Goal: Task Accomplishment & Management: Manage account settings

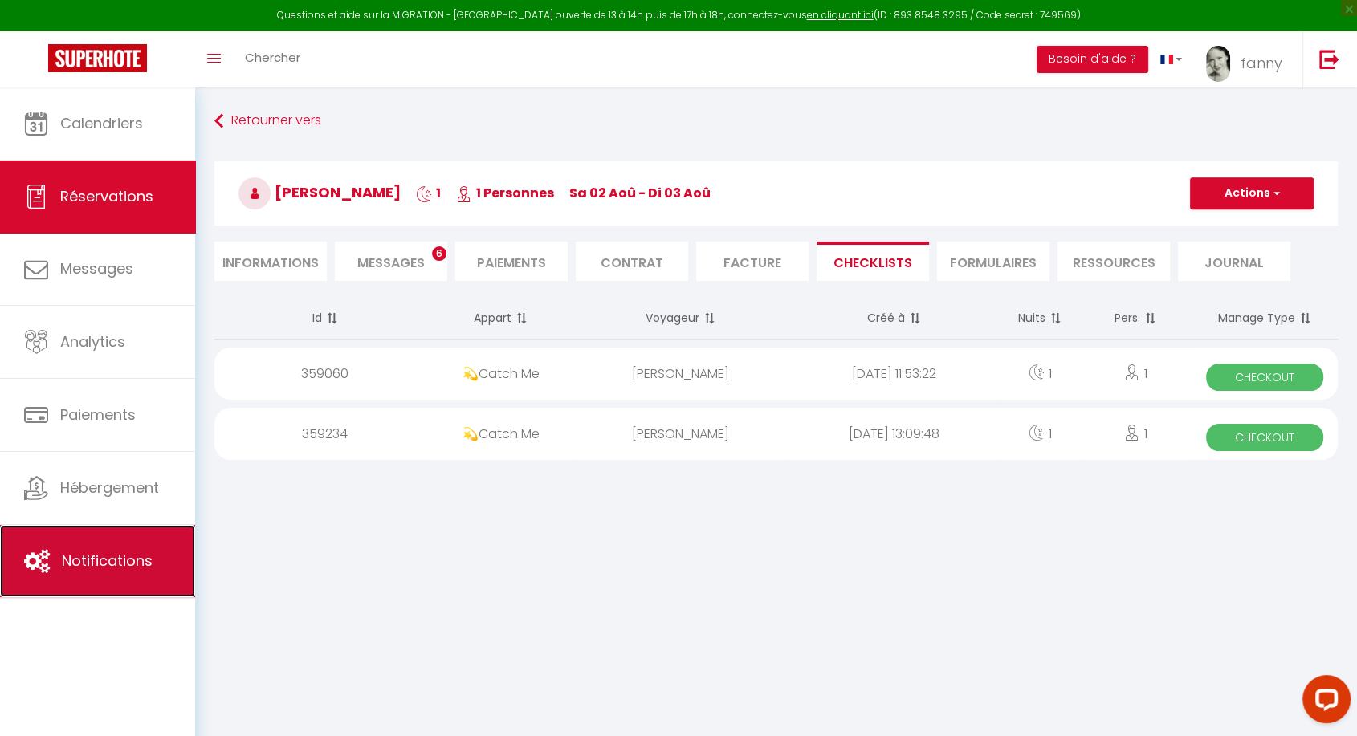
click at [102, 576] on link "Notifications" at bounding box center [97, 561] width 195 height 72
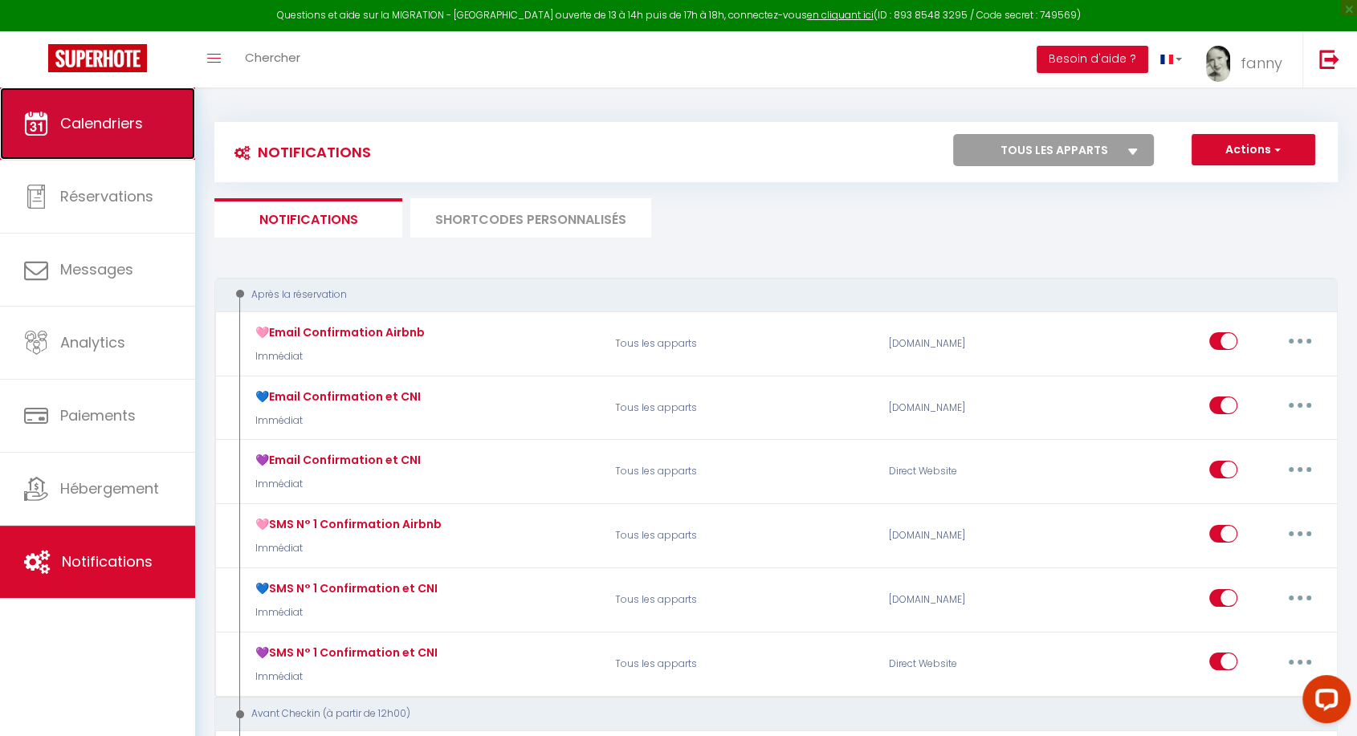
click at [117, 141] on link "Calendriers" at bounding box center [97, 123] width 195 height 72
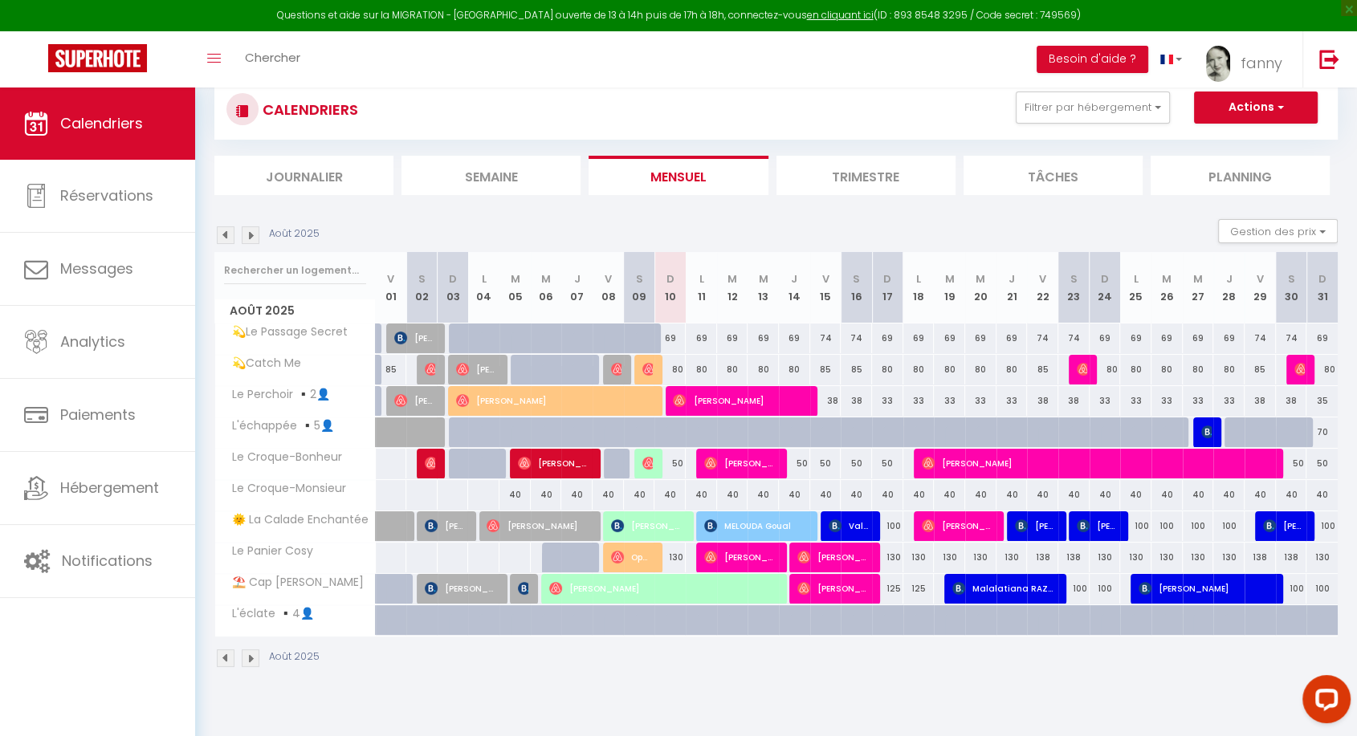
scroll to position [44, 0]
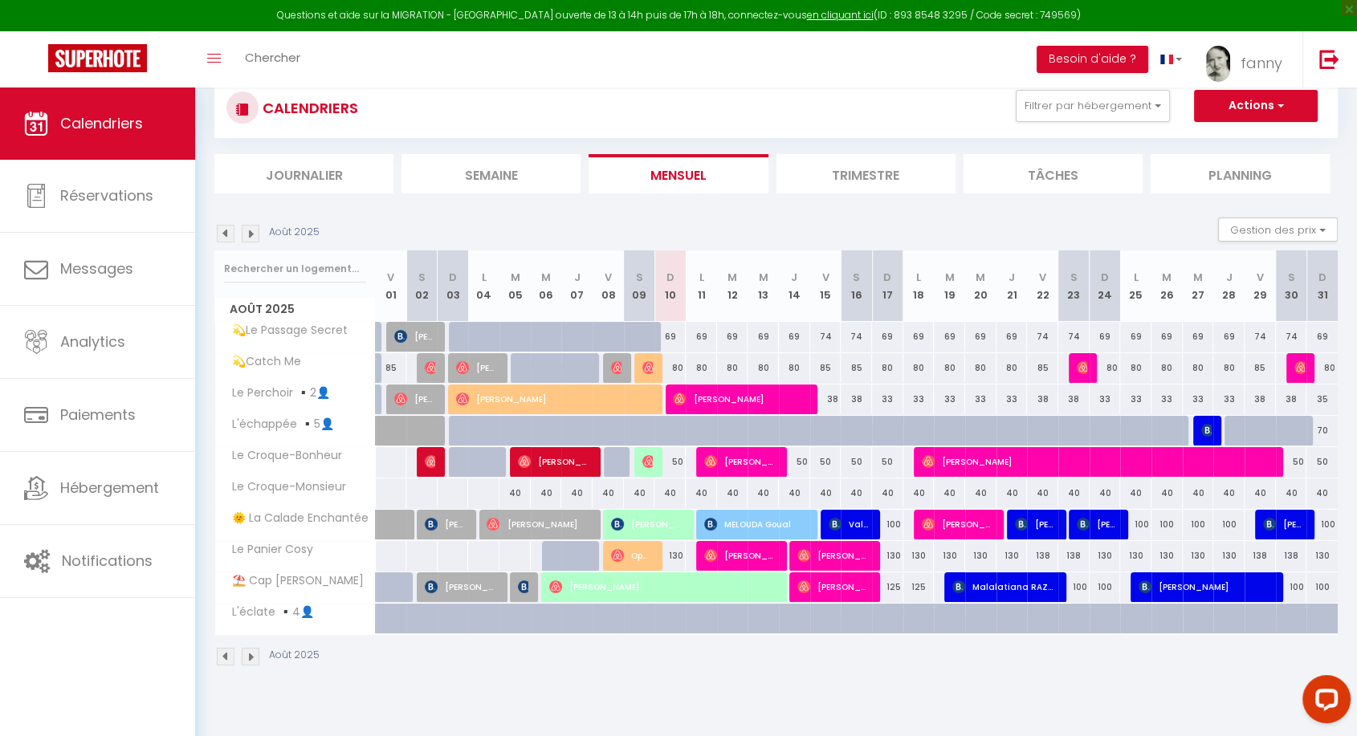
click at [249, 229] on img at bounding box center [251, 234] width 18 height 18
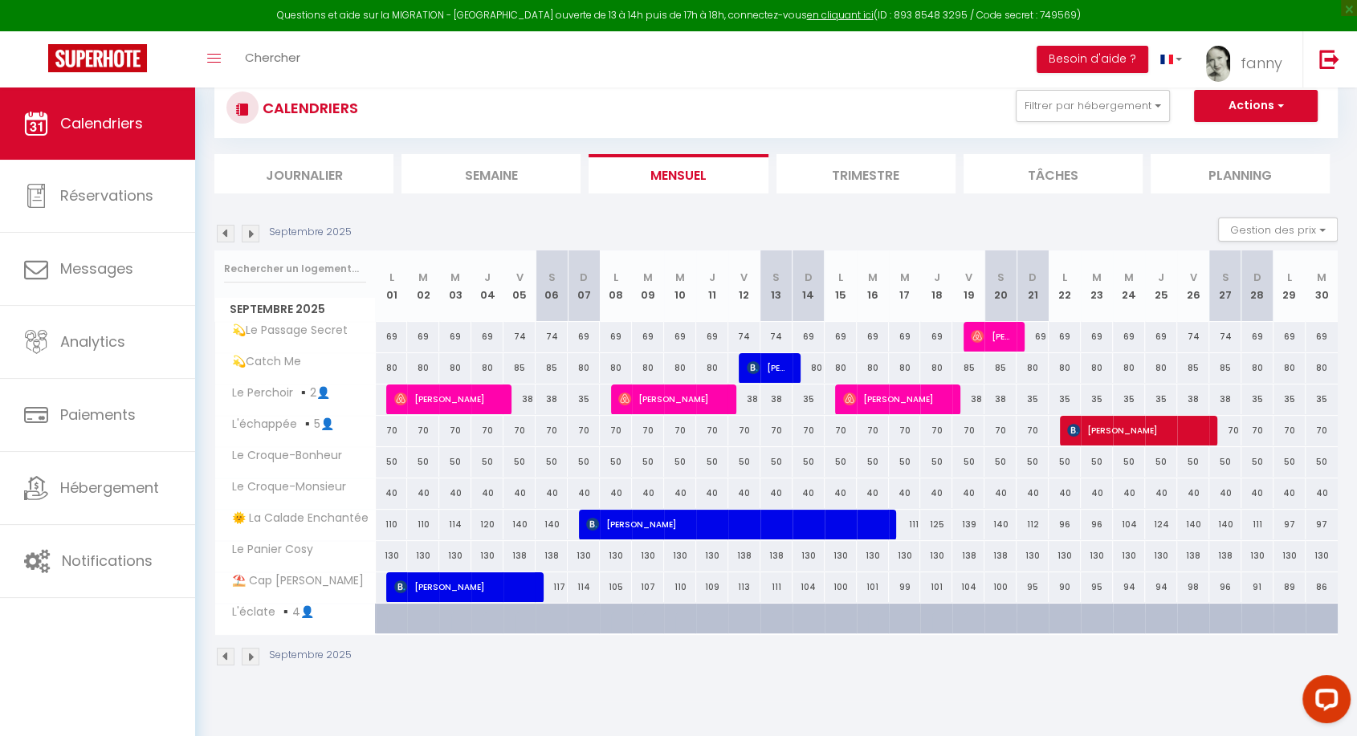
click at [226, 234] on img at bounding box center [226, 234] width 18 height 18
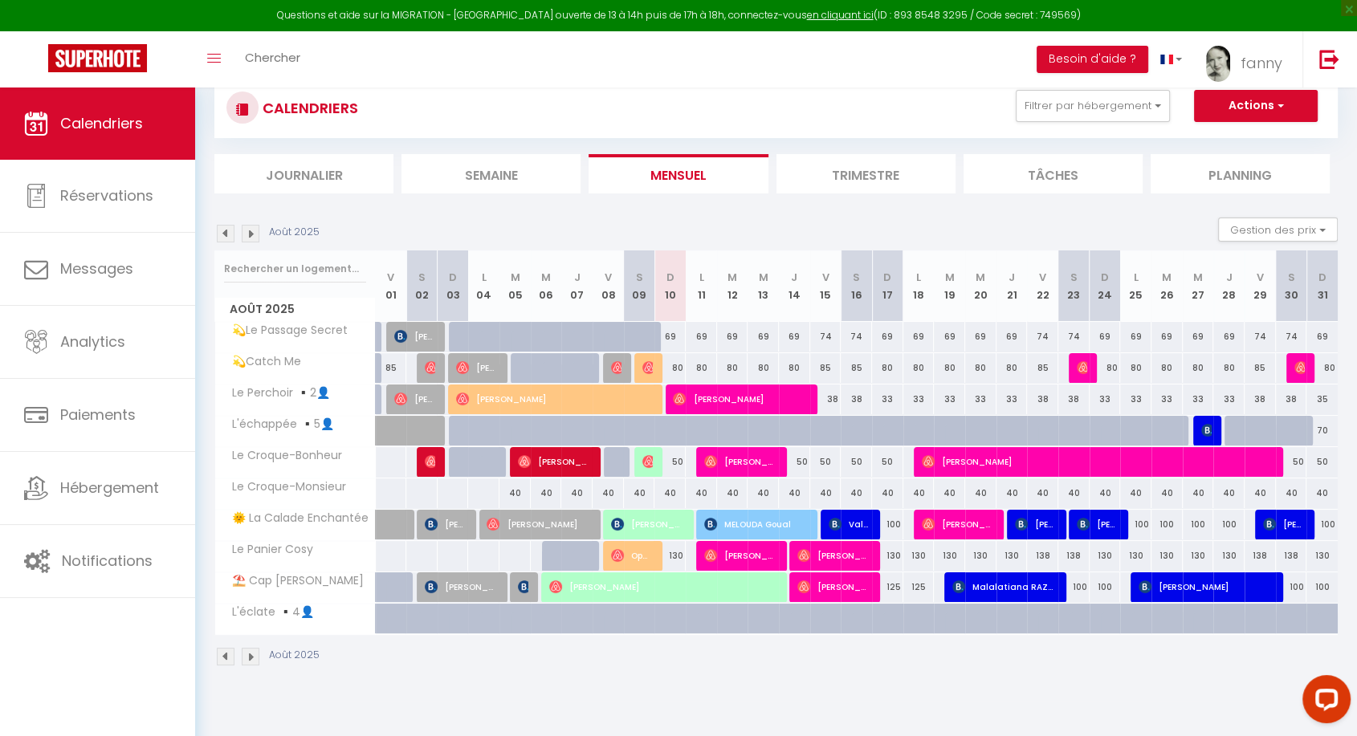
click at [669, 427] on div at bounding box center [680, 440] width 31 height 31
type input "70"
type input "Dim 10 Août 2025"
type input "Lun 11 Août 2025"
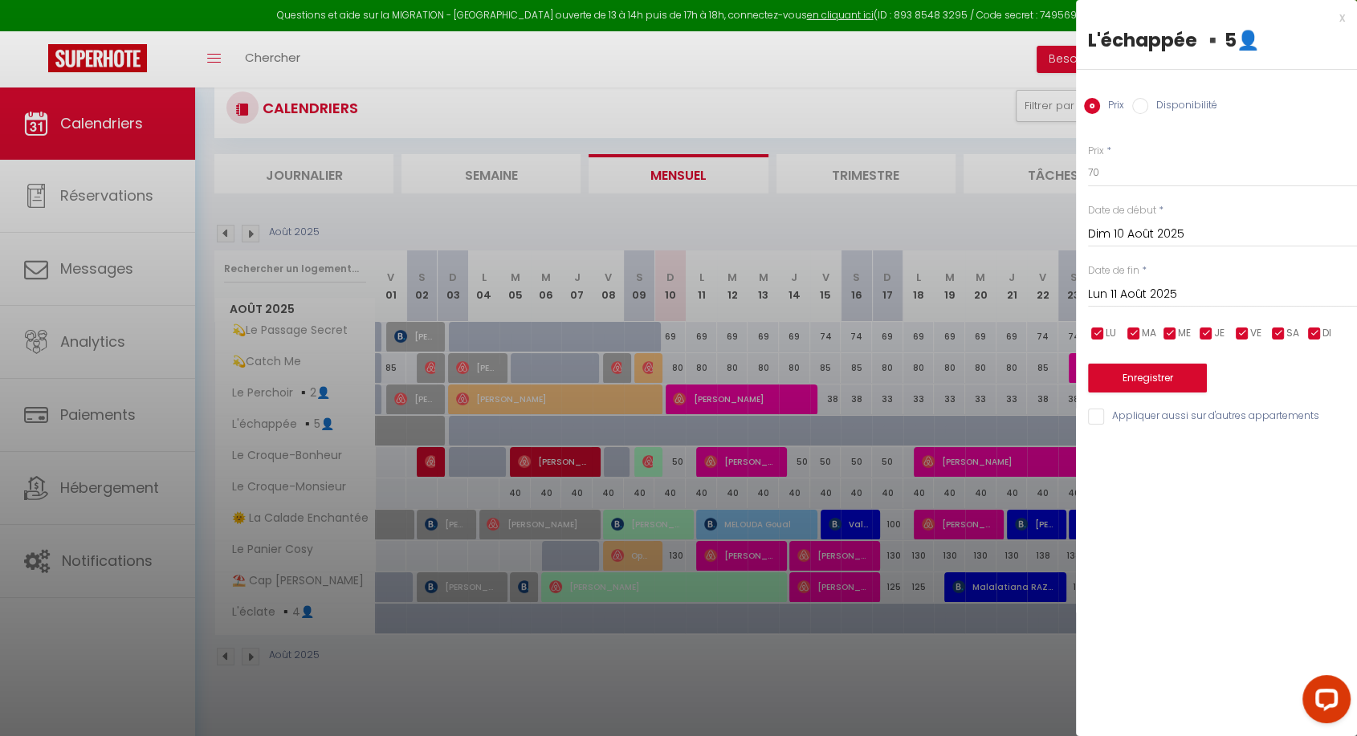
click at [1339, 14] on div "x" at bounding box center [1210, 17] width 269 height 19
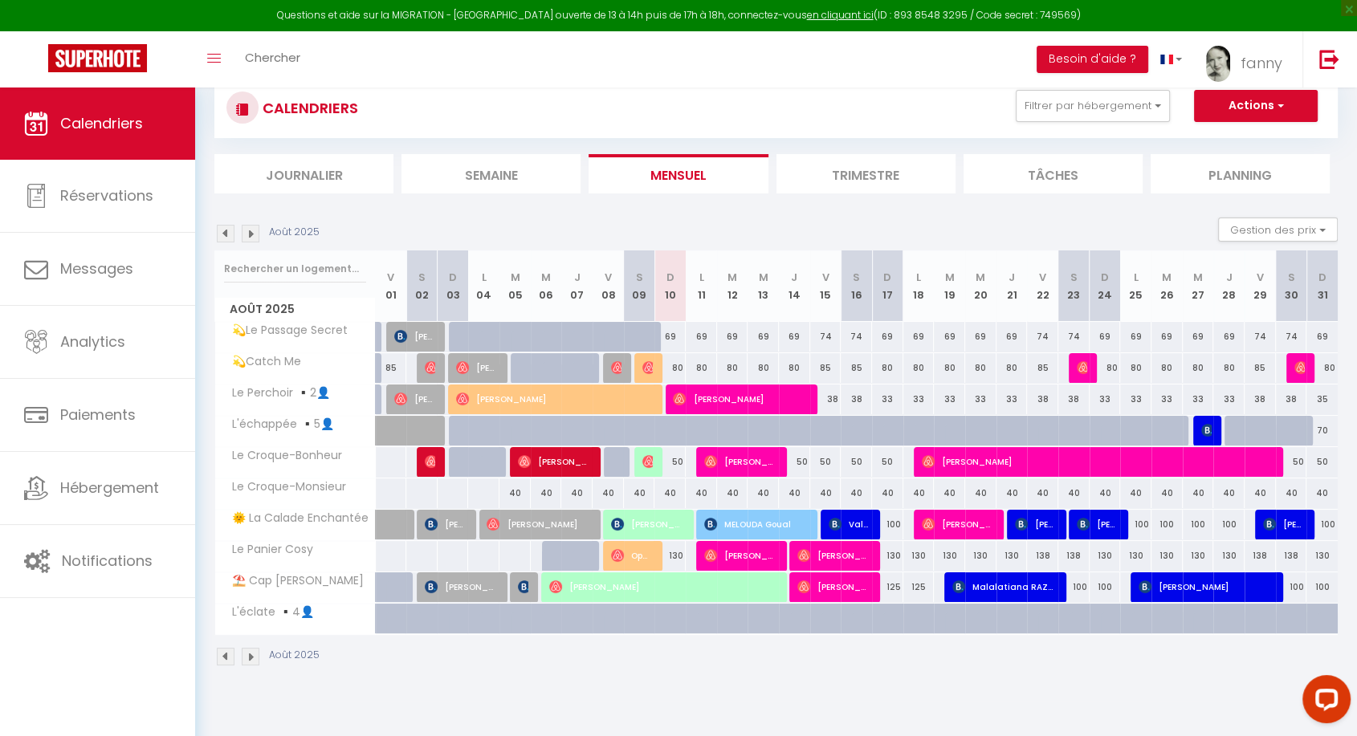
click at [679, 554] on div "130" at bounding box center [669, 556] width 31 height 30
type input "130"
type input "Dim 10 Août 2025"
type input "Lun 11 Août 2025"
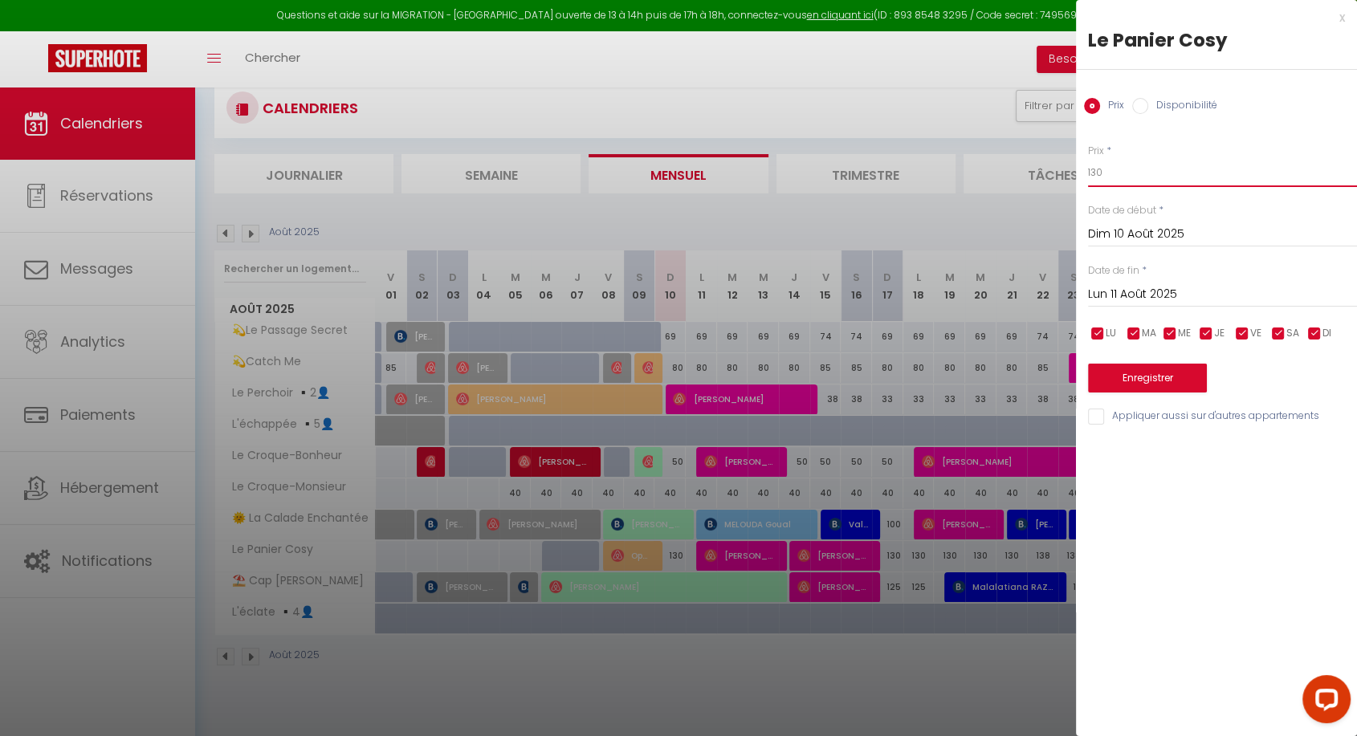
click at [1097, 172] on input "130" at bounding box center [1222, 172] width 269 height 29
type input "150"
click at [1143, 375] on button "Enregistrer" at bounding box center [1147, 378] width 119 height 29
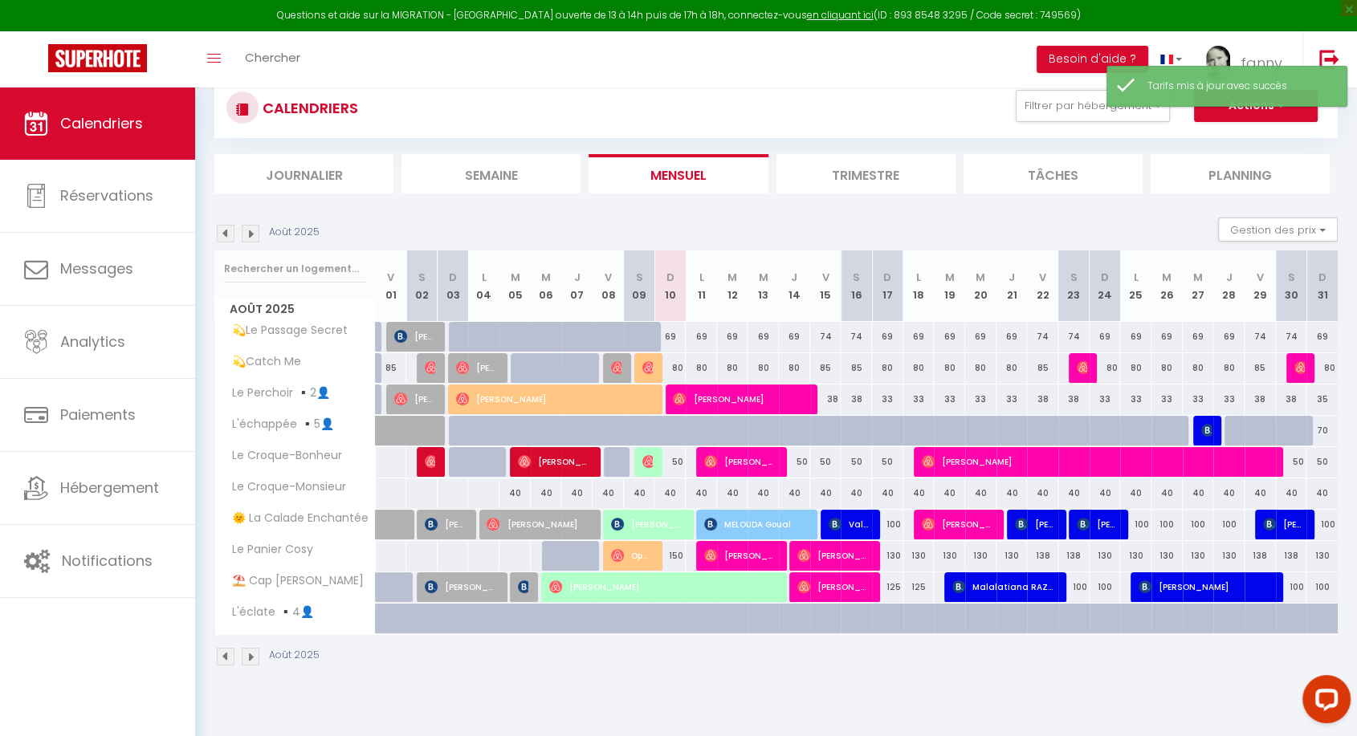
click at [891, 531] on div "100" at bounding box center [887, 525] width 31 height 30
type input "100"
type input "Dim 17 Août 2025"
type input "Lun 18 Août 2025"
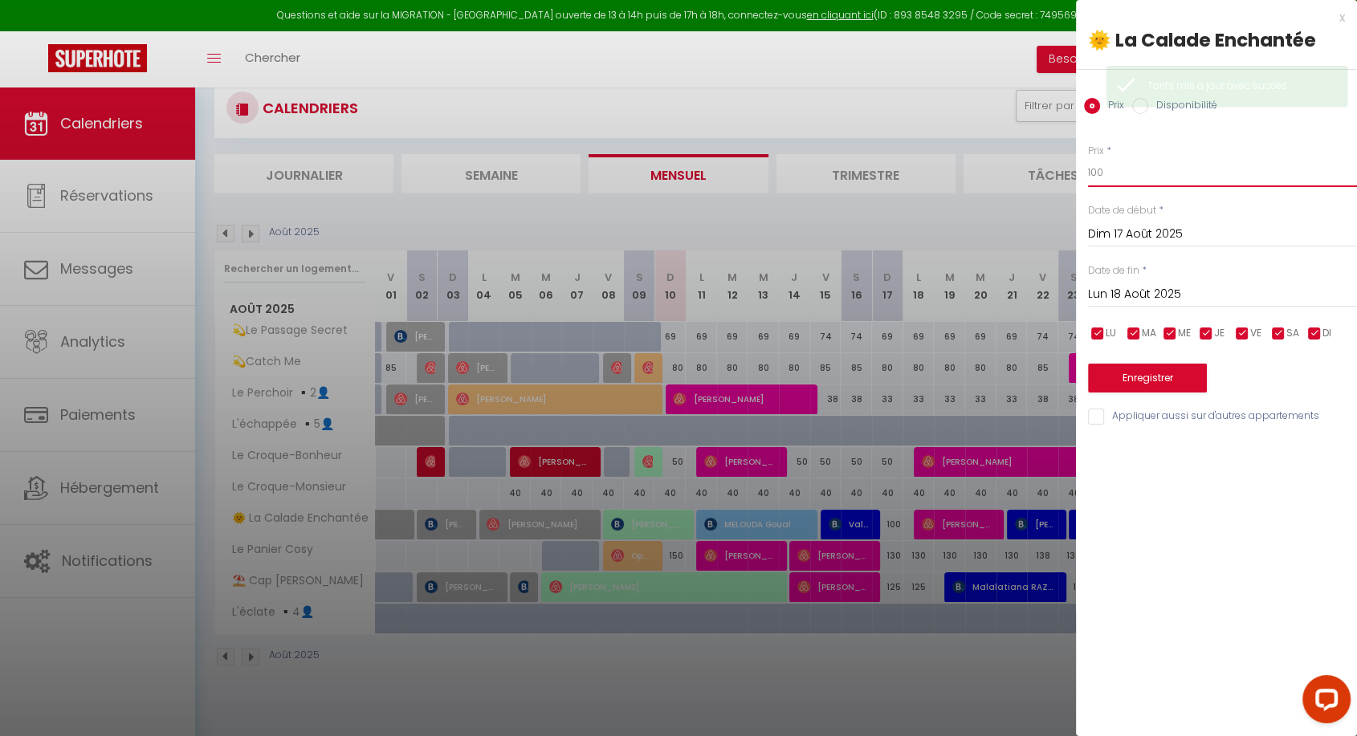
click at [1097, 170] on input "100" at bounding box center [1222, 172] width 269 height 29
type input "130"
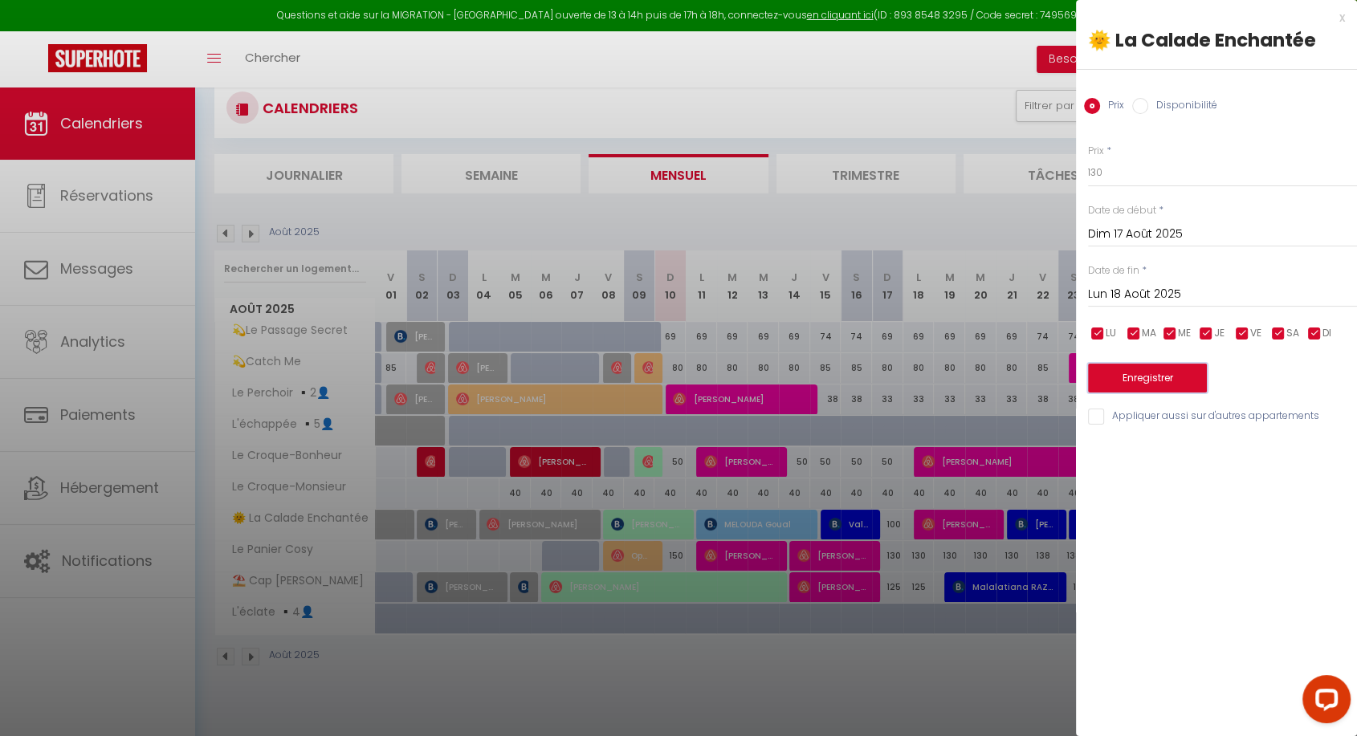
click at [1117, 373] on button "Enregistrer" at bounding box center [1147, 378] width 119 height 29
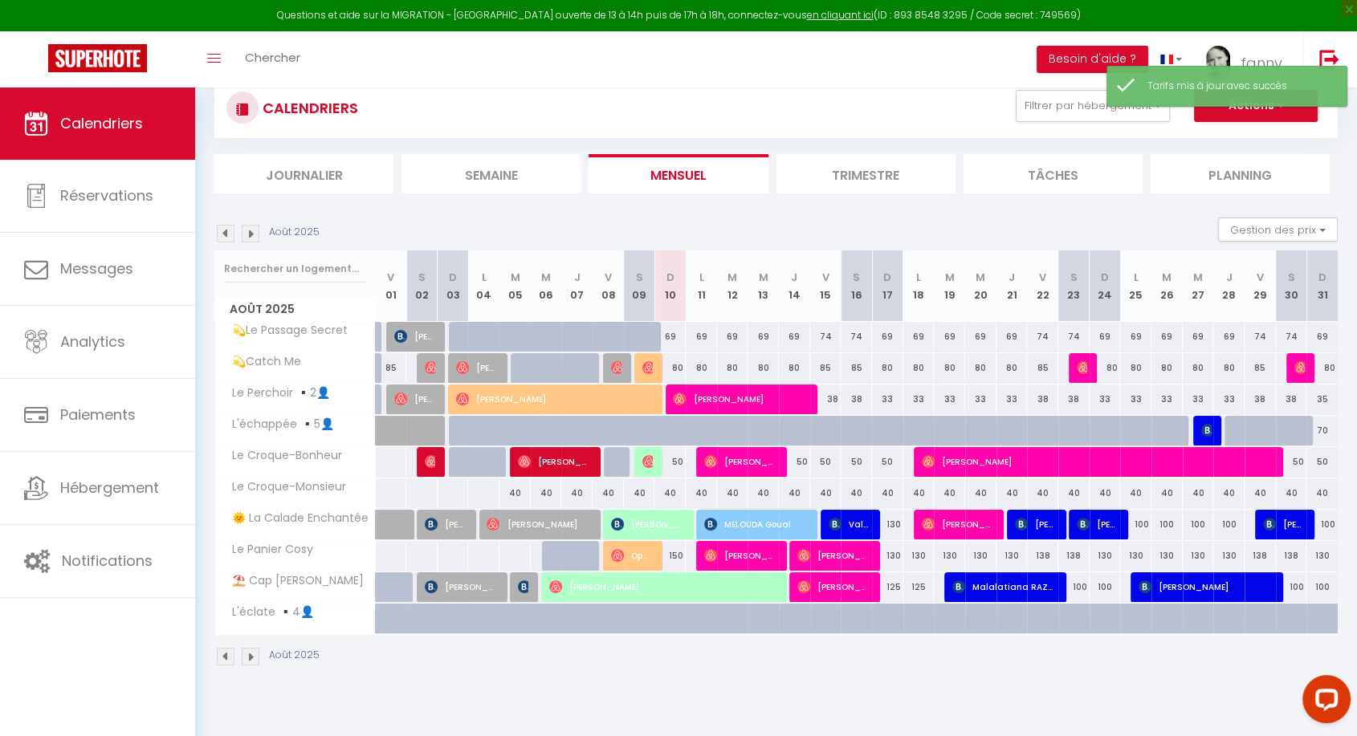
click at [913, 683] on div "CALENDRIERS Filtrer par hébergement Saint [PERSON_NAME] boeuf L'échappée ▪️5👤 S…" at bounding box center [776, 372] width 1162 height 658
